Goal: Task Accomplishment & Management: Check status

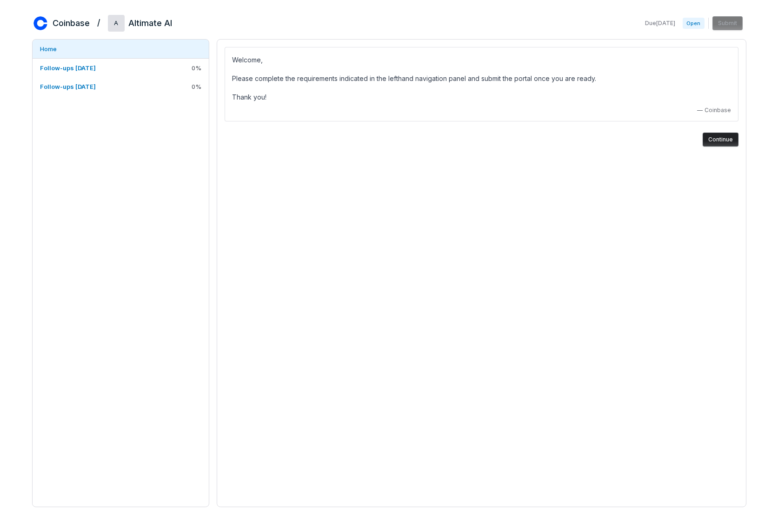
click at [719, 143] on button "Continue" at bounding box center [721, 140] width 36 height 14
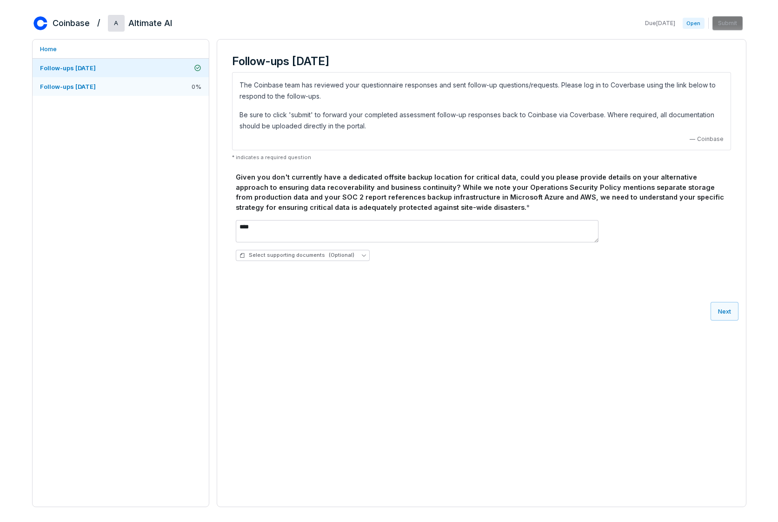
click at [130, 89] on link "Follow-ups [DATE] 0 %" at bounding box center [121, 86] width 176 height 19
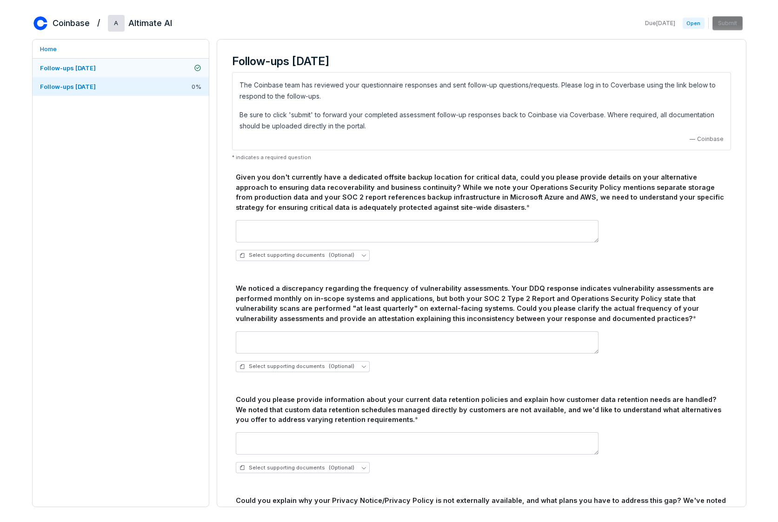
click at [96, 69] on span "Follow-ups [DATE]" at bounding box center [68, 67] width 56 height 7
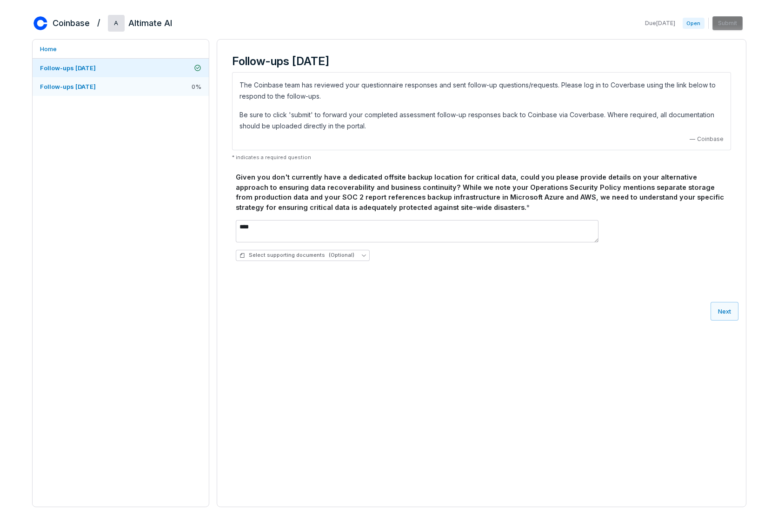
click at [119, 86] on link "Follow-ups [DATE] 0 %" at bounding box center [121, 86] width 176 height 19
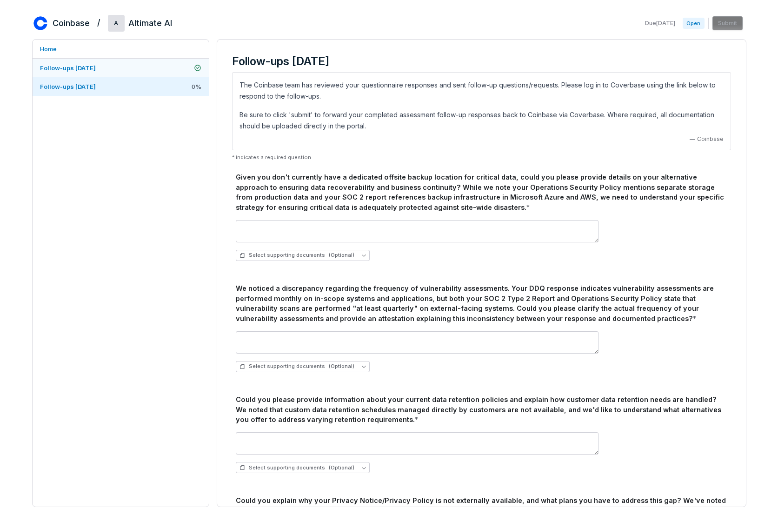
click at [128, 71] on link "Follow-ups [DATE]" at bounding box center [121, 68] width 176 height 19
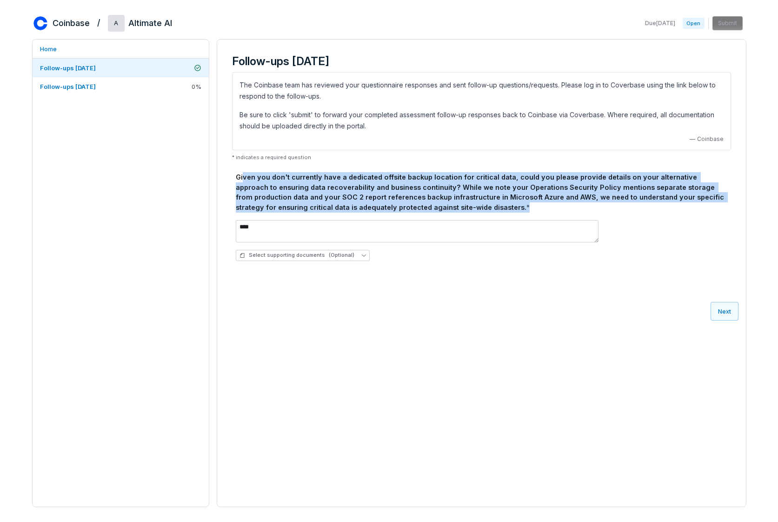
drag, startPoint x: 441, startPoint y: 206, endPoint x: 242, endPoint y: 173, distance: 201.4
click at [242, 173] on div "Given you don't currently have a dedicated offsite backup location for critical…" at bounding box center [482, 192] width 492 height 40
click at [526, 204] on span "*" at bounding box center [527, 207] width 3 height 8
drag, startPoint x: 407, startPoint y: 205, endPoint x: 219, endPoint y: 179, distance: 189.2
click at [219, 179] on div "Follow-ups [DATE] The Coinbase team has reviewed your questionnaire responses a…" at bounding box center [481, 184] width 529 height 288
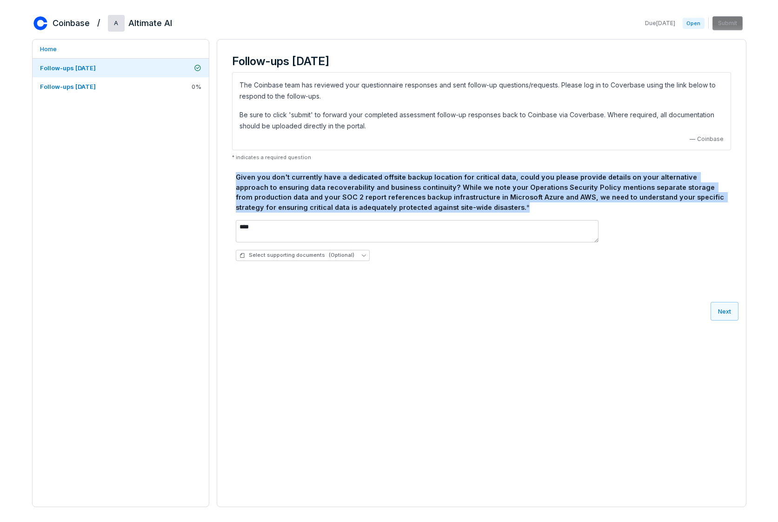
copy div "Given you don't currently have a dedicated offsite backup location for critical…"
click at [96, 83] on span "Follow-ups [DATE]" at bounding box center [68, 86] width 56 height 7
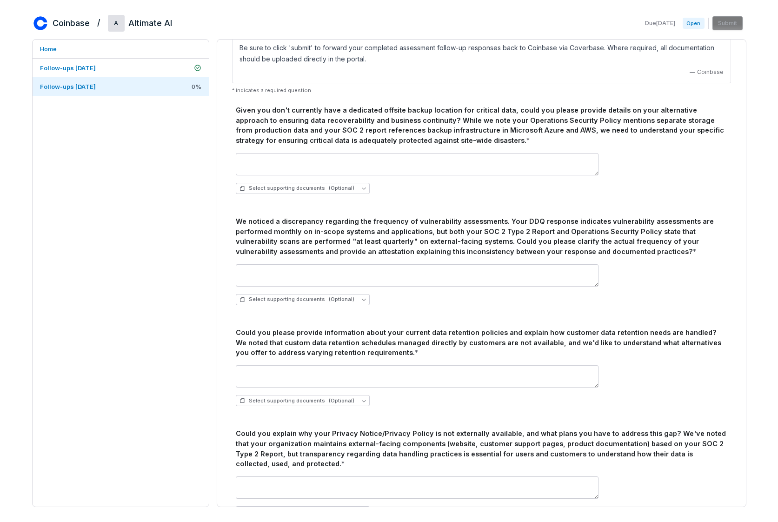
scroll to position [69, 0]
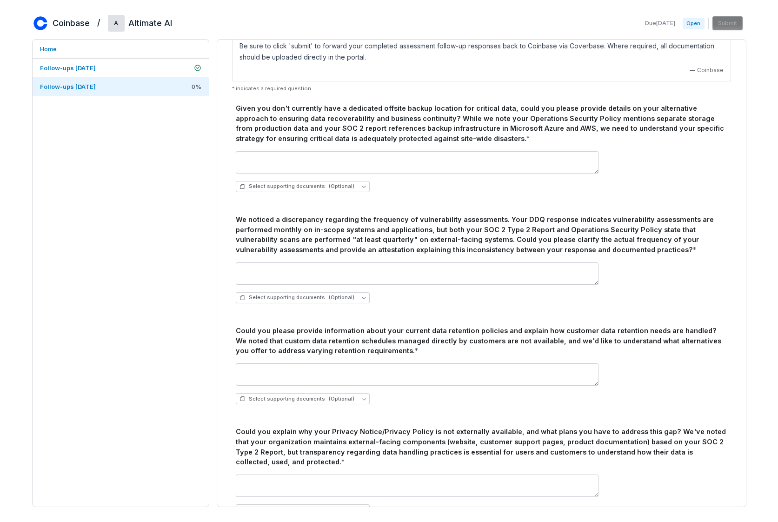
drag, startPoint x: 465, startPoint y: 236, endPoint x: 621, endPoint y: 243, distance: 156.9
click at [621, 243] on div "We noticed a discrepancy regarding the frequency of vulnerability assessments. …" at bounding box center [482, 234] width 492 height 40
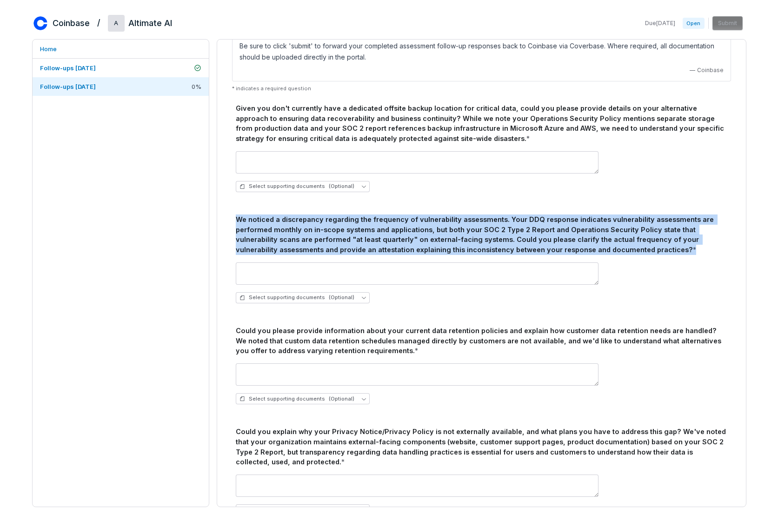
drag, startPoint x: 597, startPoint y: 248, endPoint x: 237, endPoint y: 222, distance: 360.9
click at [237, 222] on div "We noticed a discrepancy regarding the frequency of vulnerability assessments. …" at bounding box center [482, 234] width 492 height 40
copy div "We noticed a discrepancy regarding the frequency of vulnerability assessments. …"
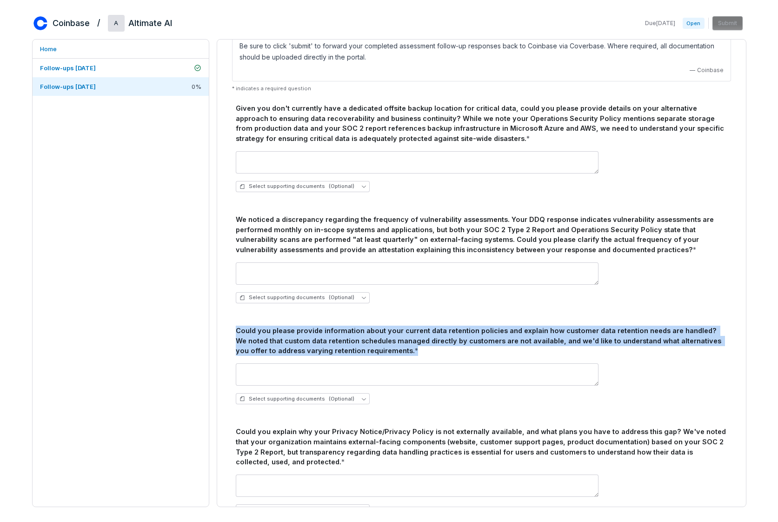
drag, startPoint x: 342, startPoint y: 346, endPoint x: 234, endPoint y: 333, distance: 108.6
click at [234, 333] on div "Given you don't currently have a dedicated offsite backup location for critical…" at bounding box center [481, 369] width 499 height 538
copy div "Could you please provide information about your current data retention policies…"
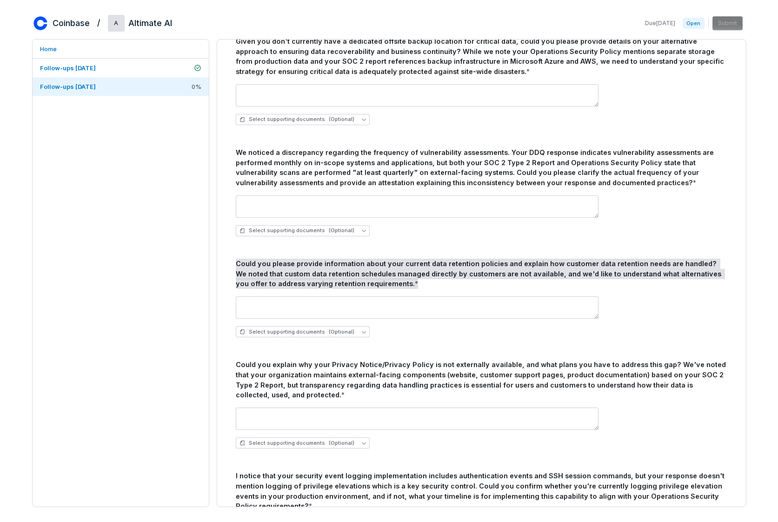
scroll to position [215, 0]
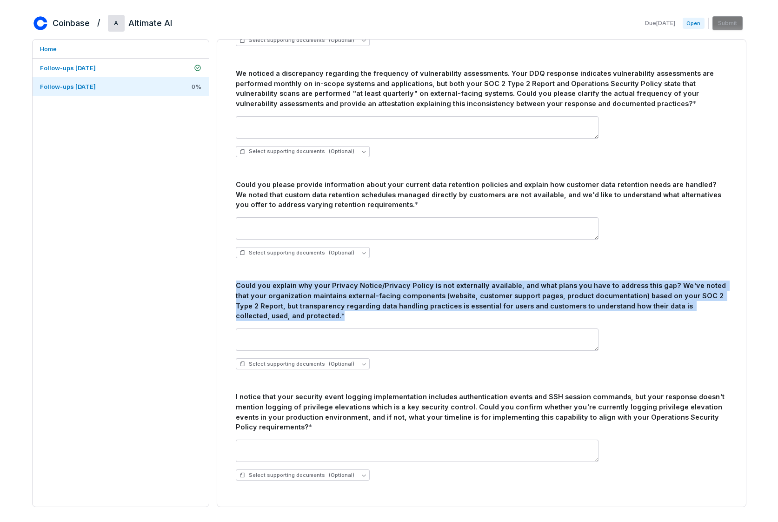
drag, startPoint x: 288, startPoint y: 312, endPoint x: 231, endPoint y: 285, distance: 63.6
click at [231, 285] on div "Follow-ups [DATE] The Coinbase team has reviewed your questionnaire responses a…" at bounding box center [482, 165] width 514 height 667
copy div "Could you explain why your Privacy Notice/Privacy Policy is not externally avai…"
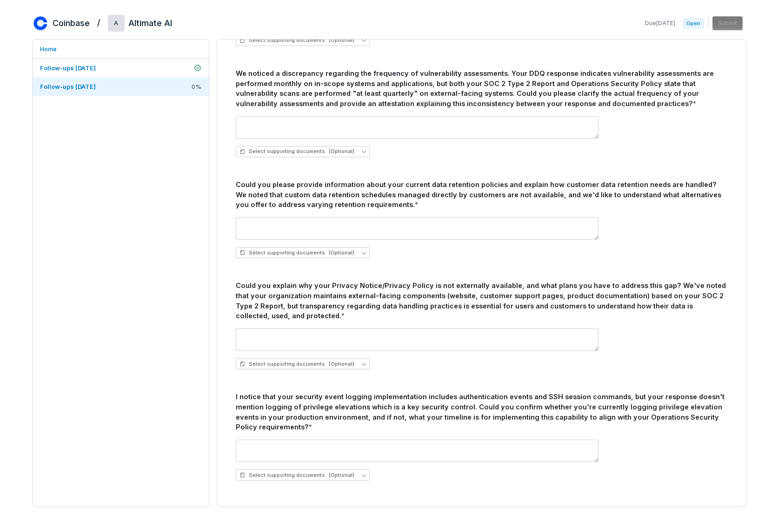
click at [292, 426] on div "I notice that your security event logging implementation includes authenticatio…" at bounding box center [482, 412] width 492 height 40
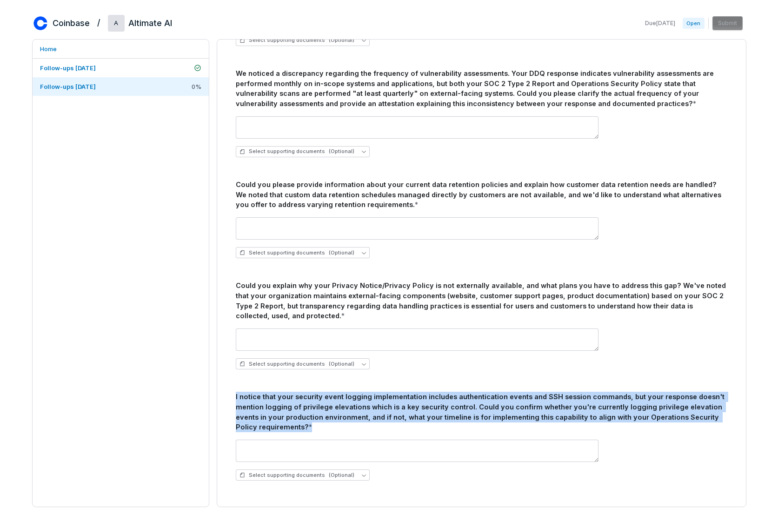
drag, startPoint x: 287, startPoint y: 423, endPoint x: 231, endPoint y: 399, distance: 61.2
click at [231, 399] on div "Follow-ups [DATE] The Coinbase team has reviewed your questionnaire responses a…" at bounding box center [482, 165] width 514 height 667
copy div "I notice that your security event logging implementation includes authenticatio…"
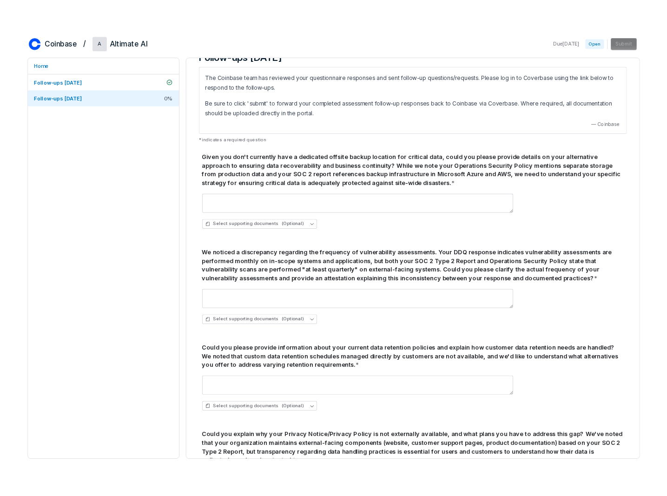
scroll to position [0, 0]
